Goal: Information Seeking & Learning: Understand process/instructions

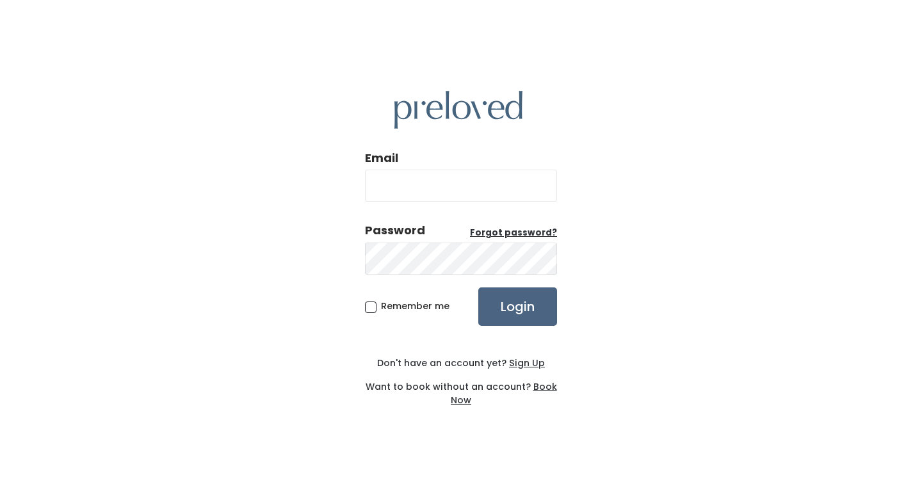
type input "yochabelle@gmail.com"
click at [509, 308] on input "Login" at bounding box center [517, 306] width 79 height 38
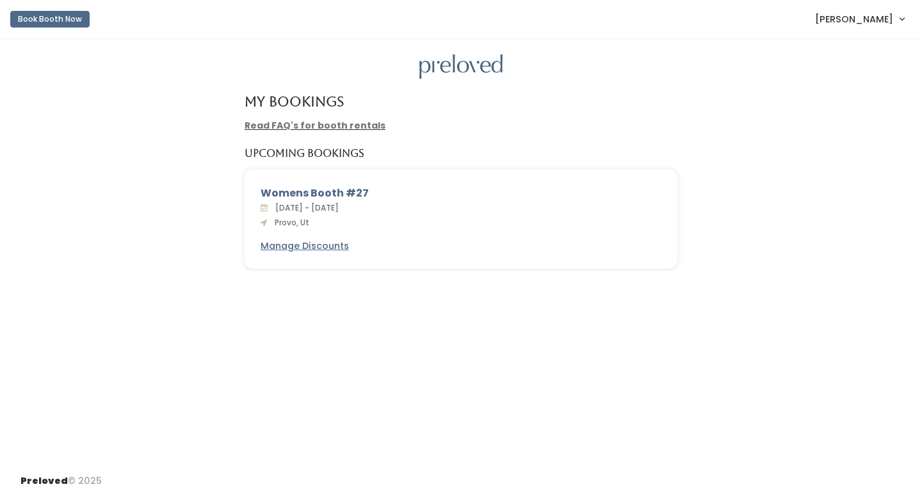
click at [324, 193] on div "Womens Booth #27" at bounding box center [460, 193] width 401 height 15
click at [289, 121] on link "Read FAQ's for booth rentals" at bounding box center [314, 125] width 141 height 13
